Goal: Information Seeking & Learning: Check status

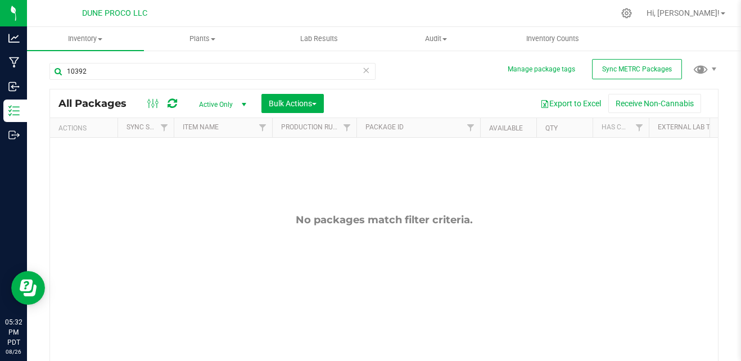
click at [154, 69] on input "10392" at bounding box center [212, 71] width 326 height 17
click at [154, 69] on input "13092" at bounding box center [212, 71] width 326 height 17
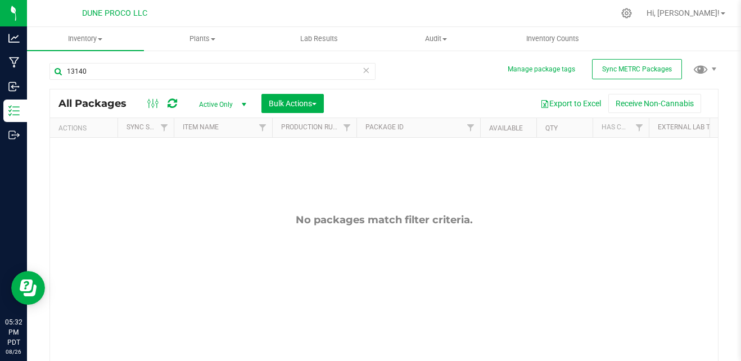
type input "13140"
